Goal: Task Accomplishment & Management: Manage account settings

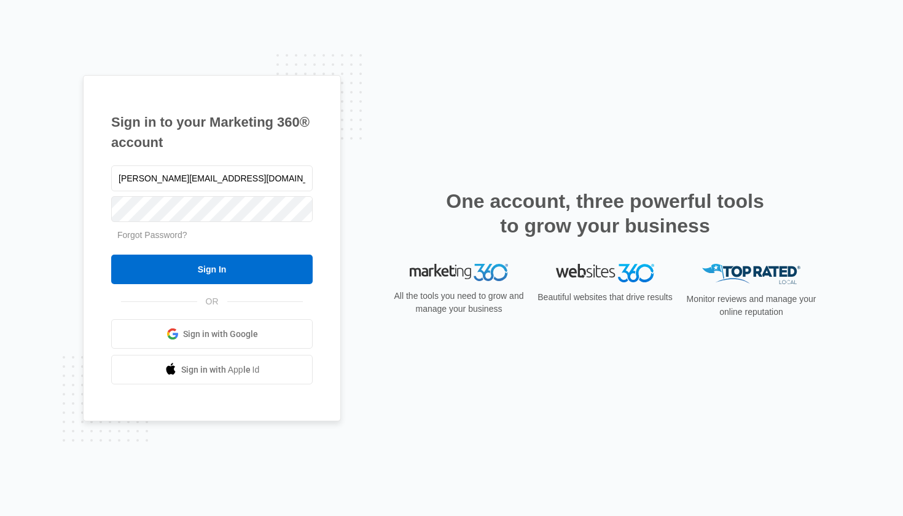
type input "[PERSON_NAME][EMAIL_ADDRESS][DOMAIN_NAME]"
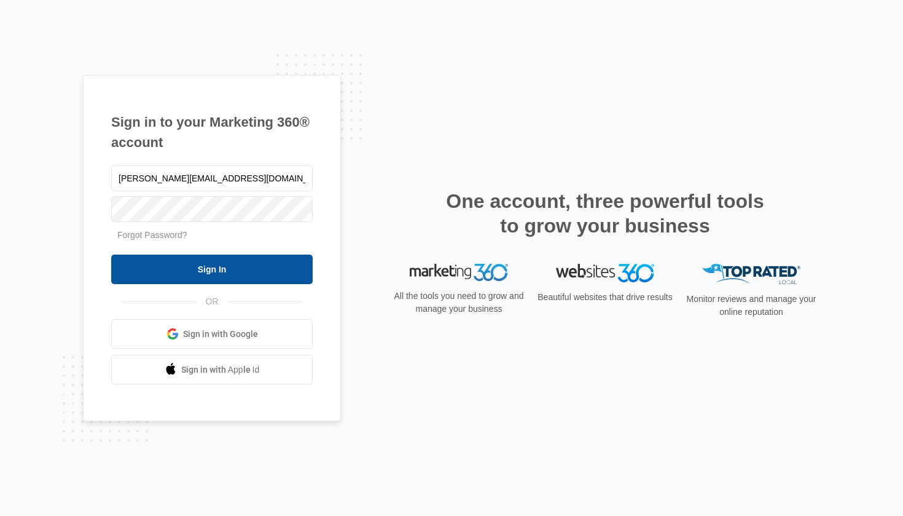
click at [224, 270] on input "Sign In" at bounding box center [212, 268] width 202 height 29
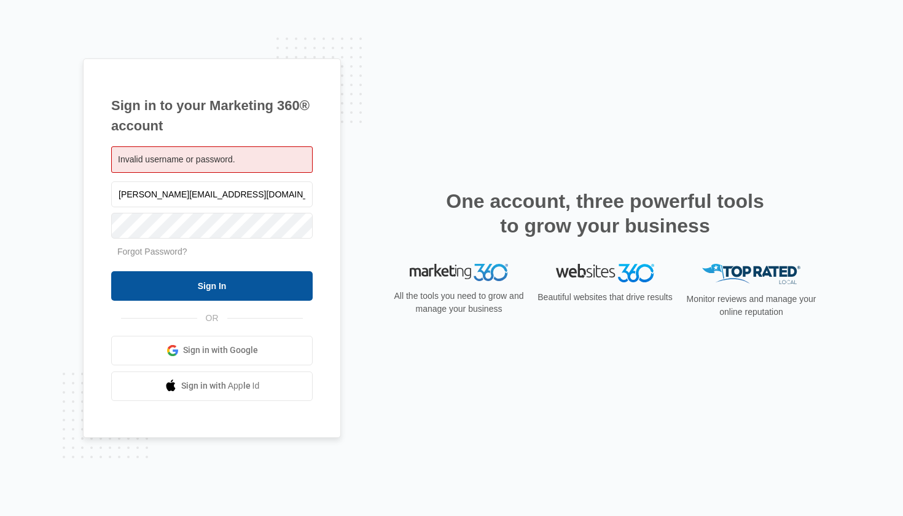
click at [265, 285] on input "Sign In" at bounding box center [212, 285] width 202 height 29
